Goal: Task Accomplishment & Management: Manage account settings

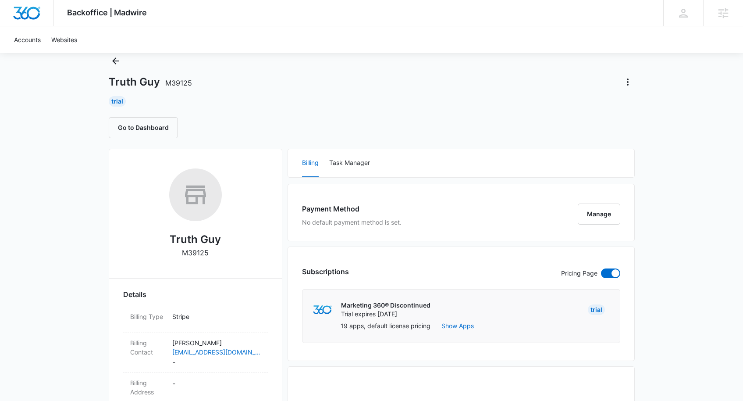
scroll to position [27, 0]
click at [596, 217] on button "Manage" at bounding box center [599, 213] width 43 height 21
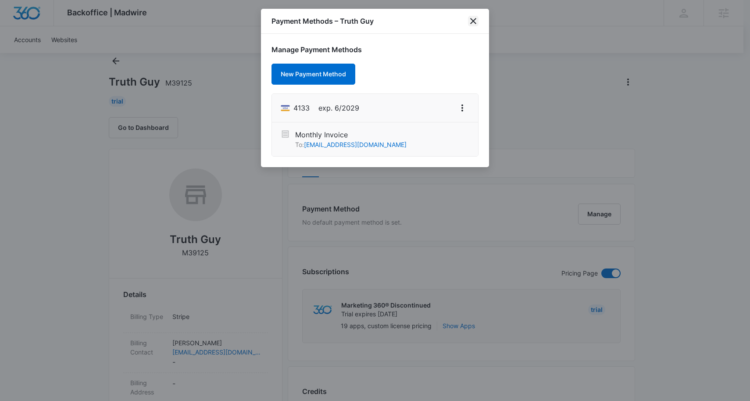
click at [472, 18] on icon "close" at bounding box center [473, 21] width 11 height 11
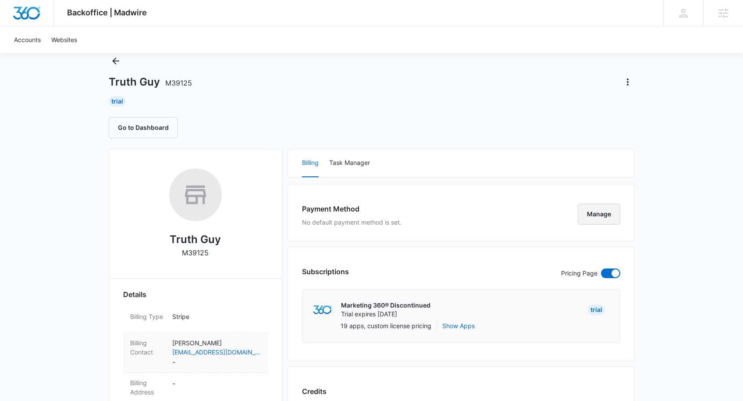
scroll to position [222, 0]
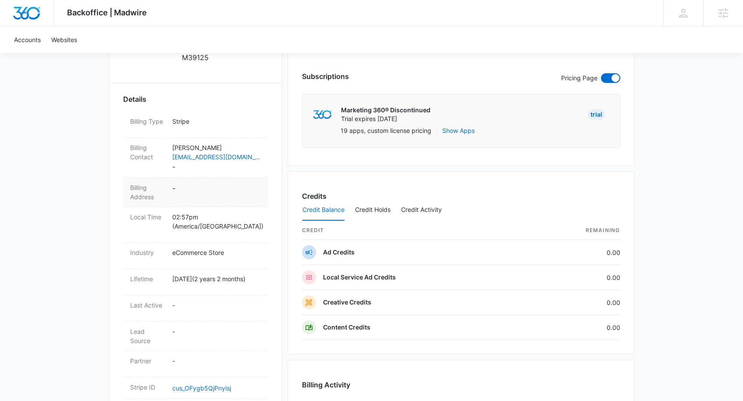
click at [219, 195] on dd "-" at bounding box center [216, 192] width 89 height 18
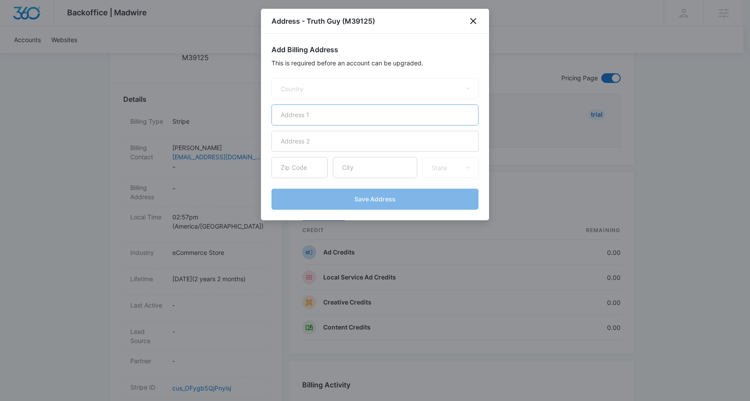
select select "US"
paste input "[STREET_ADDRESS]"
type input "[STREET_ADDRESS]"
click at [460, 175] on select "State [US_STATE] [US_STATE] [US_STATE] [US_STATE] [US_STATE] [US_STATE] [US_STA…" at bounding box center [450, 167] width 56 height 21
select select "ID"
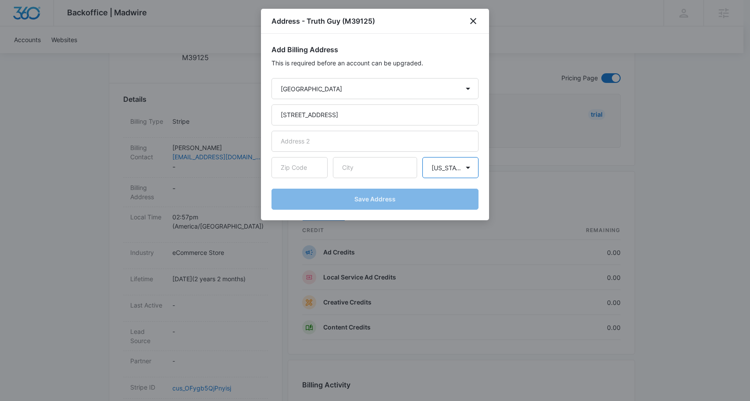
click at [422, 157] on select "State [US_STATE] [US_STATE] [US_STATE] [US_STATE] [US_STATE] [US_STATE] [US_STA…" at bounding box center [450, 167] width 56 height 21
paste input "[PERSON_NAME]"
type input "[PERSON_NAME]"
paste input "83318"
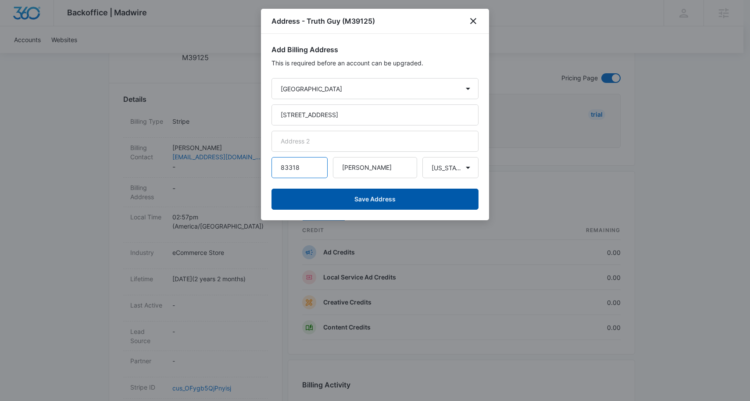
type input "83318"
click at [411, 201] on button "Save Address" at bounding box center [374, 199] width 207 height 21
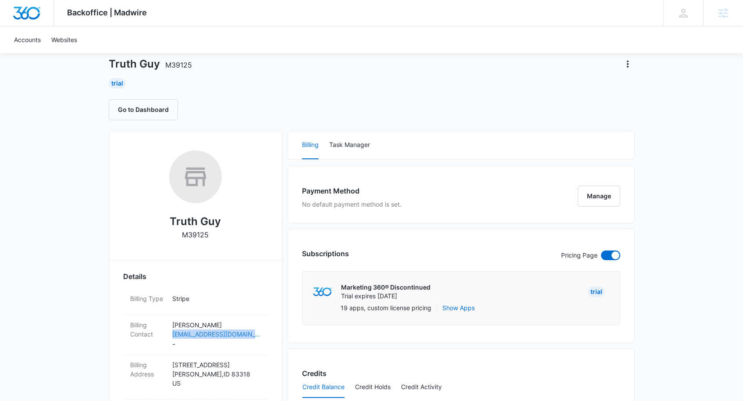
scroll to position [45, 0]
click at [662, 114] on div "Backoffice | Madwire Apps Settings PH [PERSON_NAME] [PERSON_NAME][EMAIL_ADDRESS…" at bounding box center [371, 396] width 743 height 883
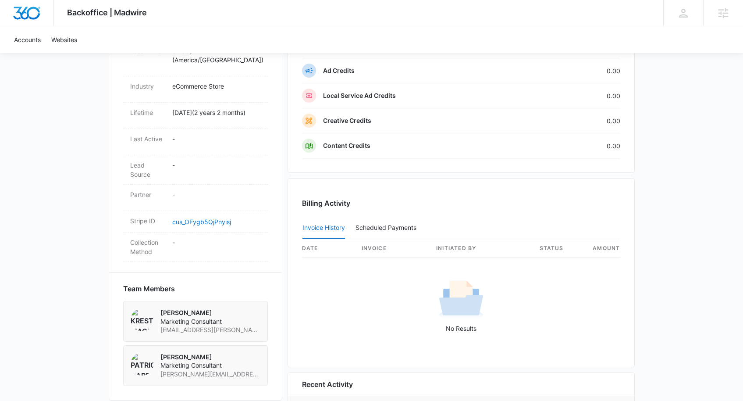
scroll to position [482, 0]
